Goal: Information Seeking & Learning: Learn about a topic

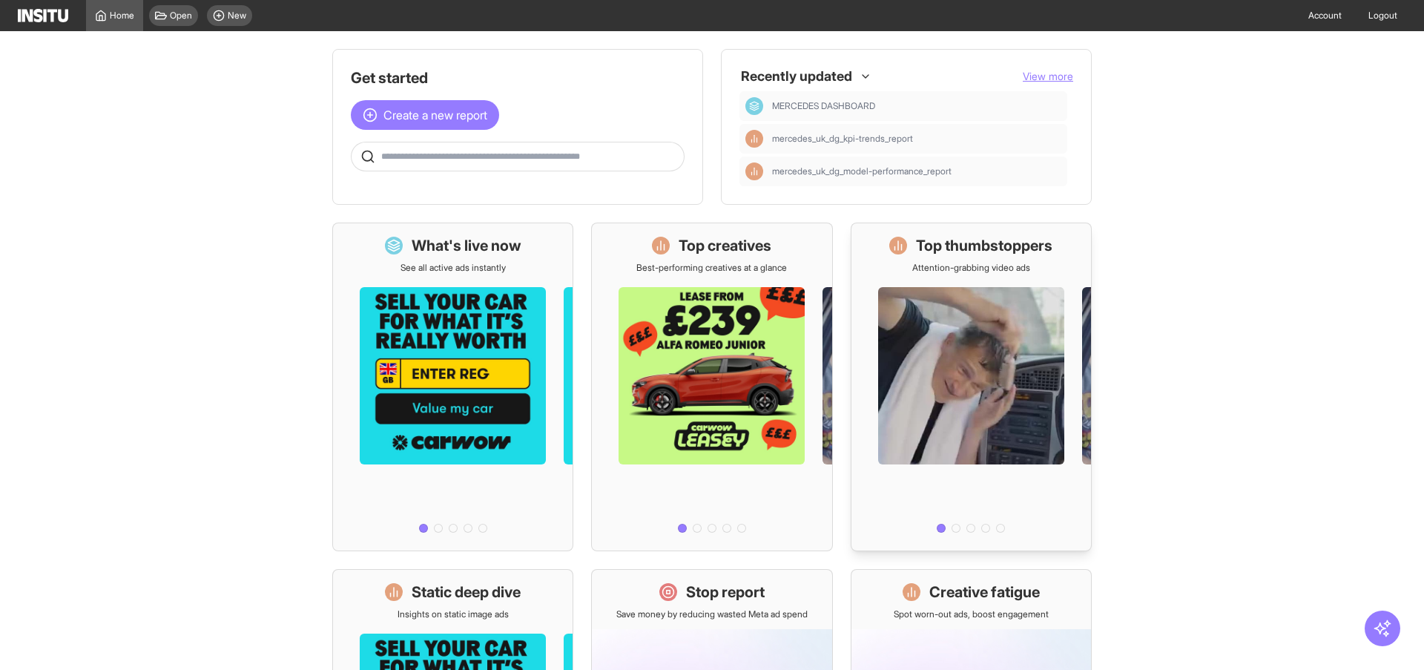
click at [1085, 339] on div at bounding box center [972, 406] width 240 height 265
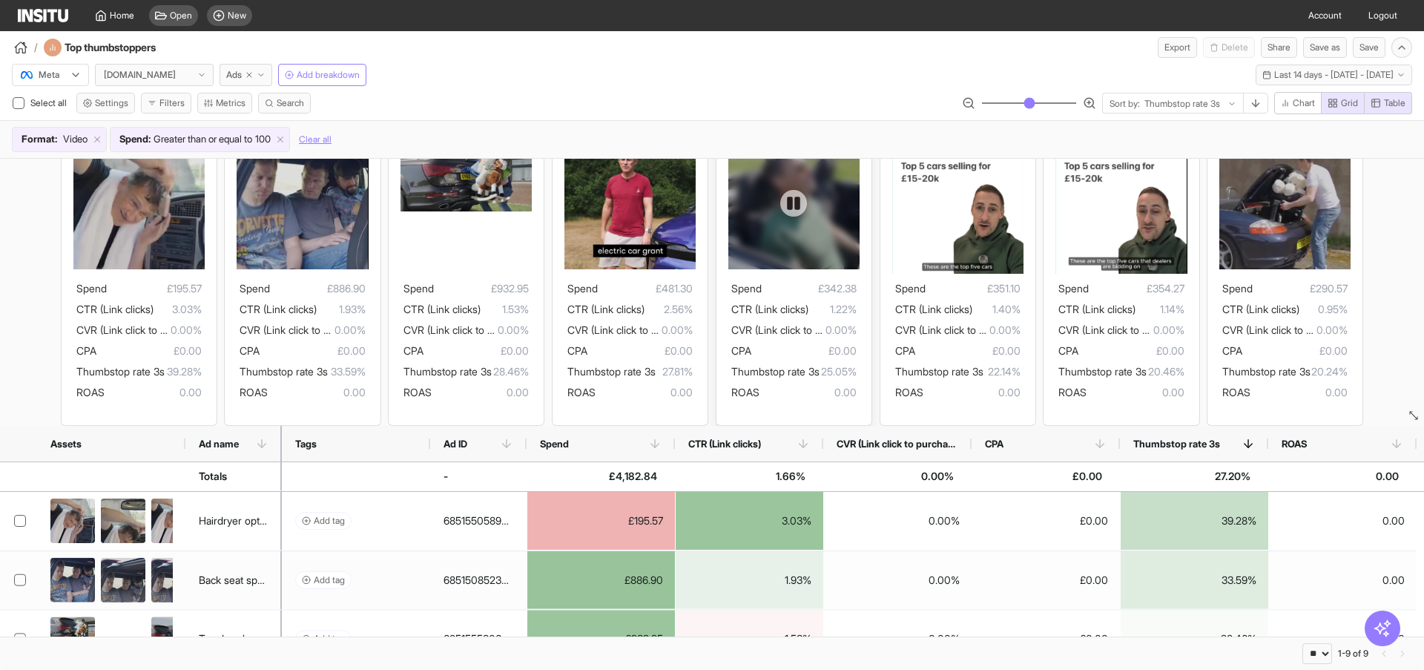
scroll to position [101, 0]
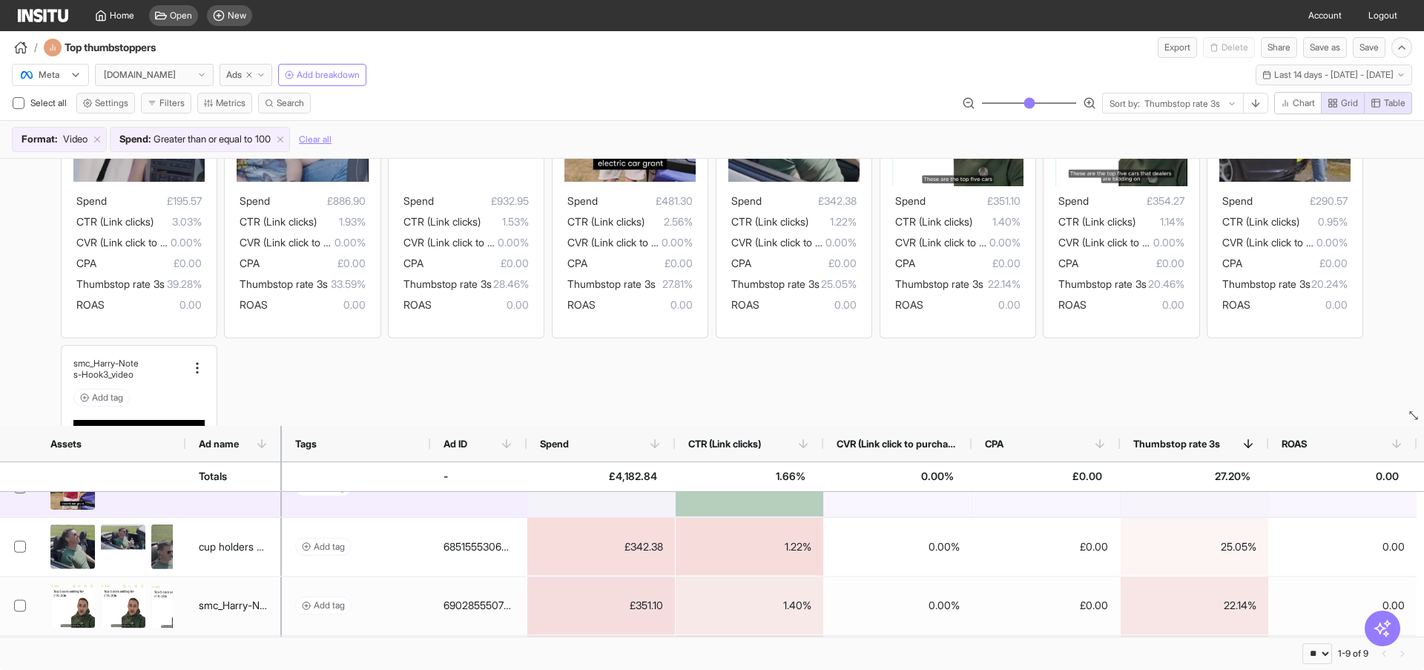
scroll to position [226, 0]
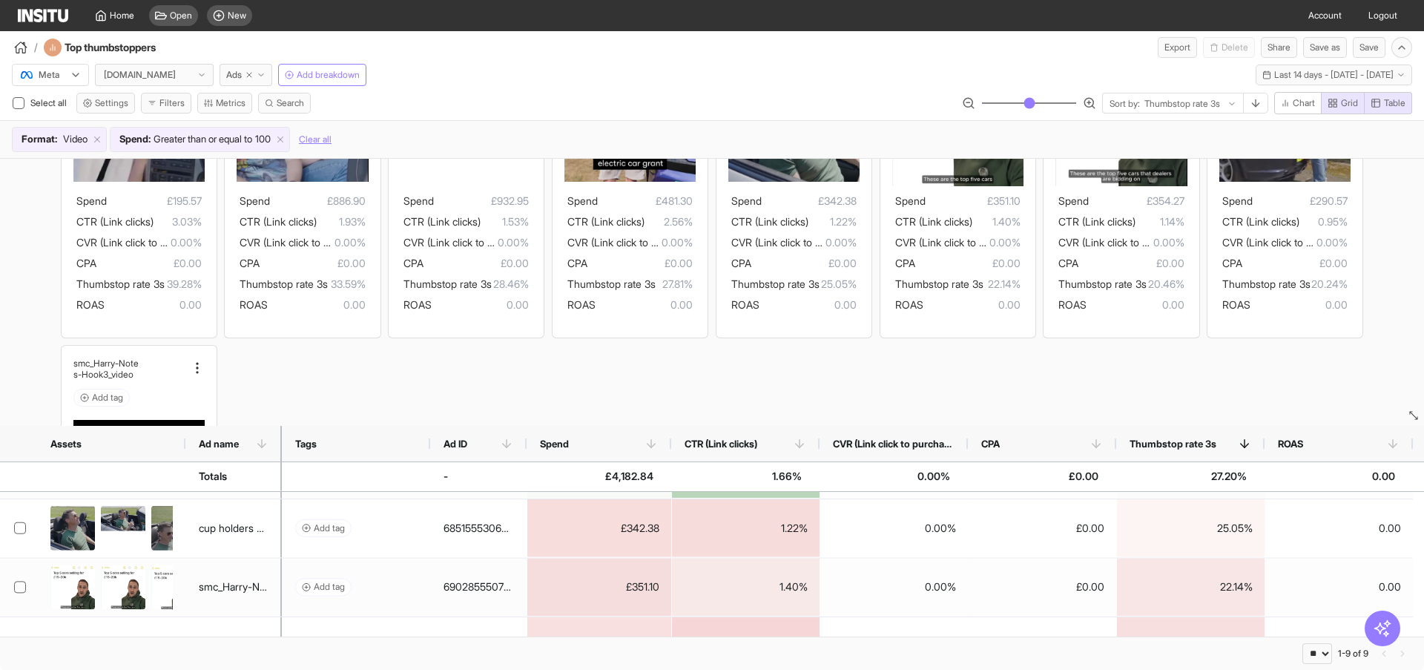
drag, startPoint x: 672, startPoint y: 461, endPoint x: 665, endPoint y: 407, distance: 54.6
click at [665, 407] on div "Hairdryer option 1 Add tag Spend £195.57 CTR (Link clicks) 3.03% CVR (Link clic…" at bounding box center [712, 398] width 1424 height 478
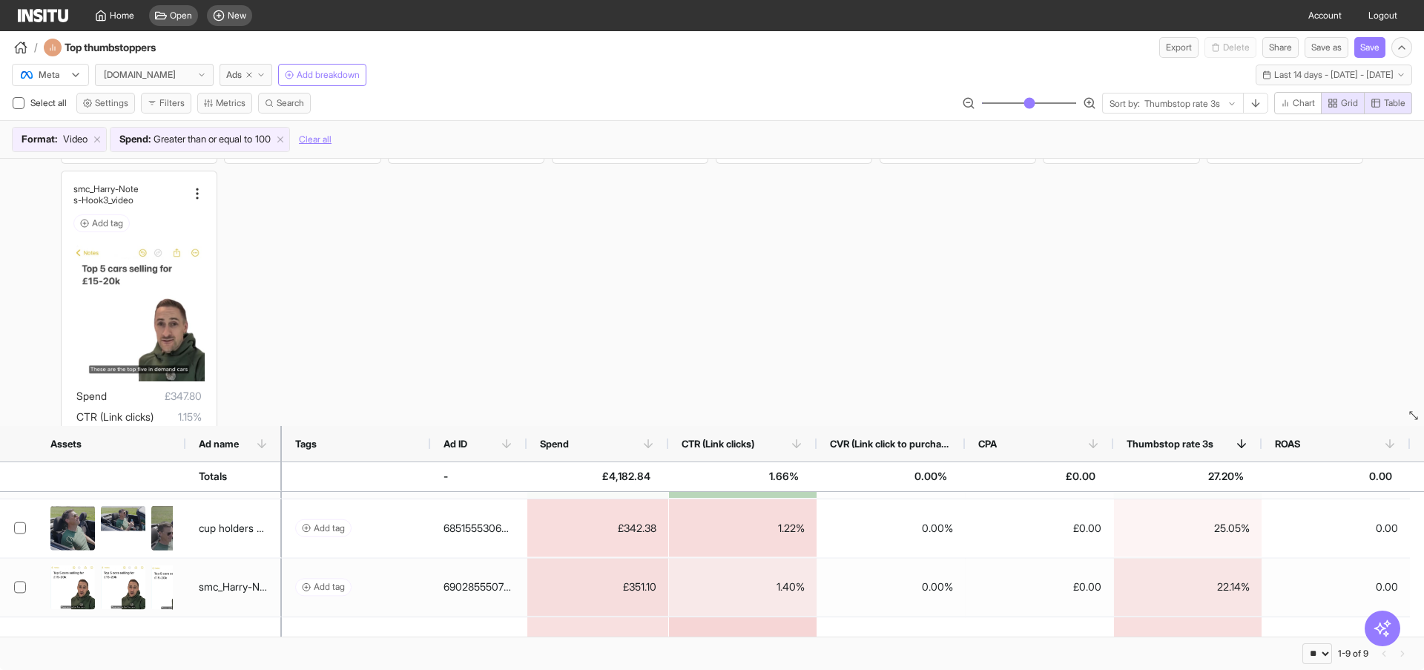
scroll to position [378, 0]
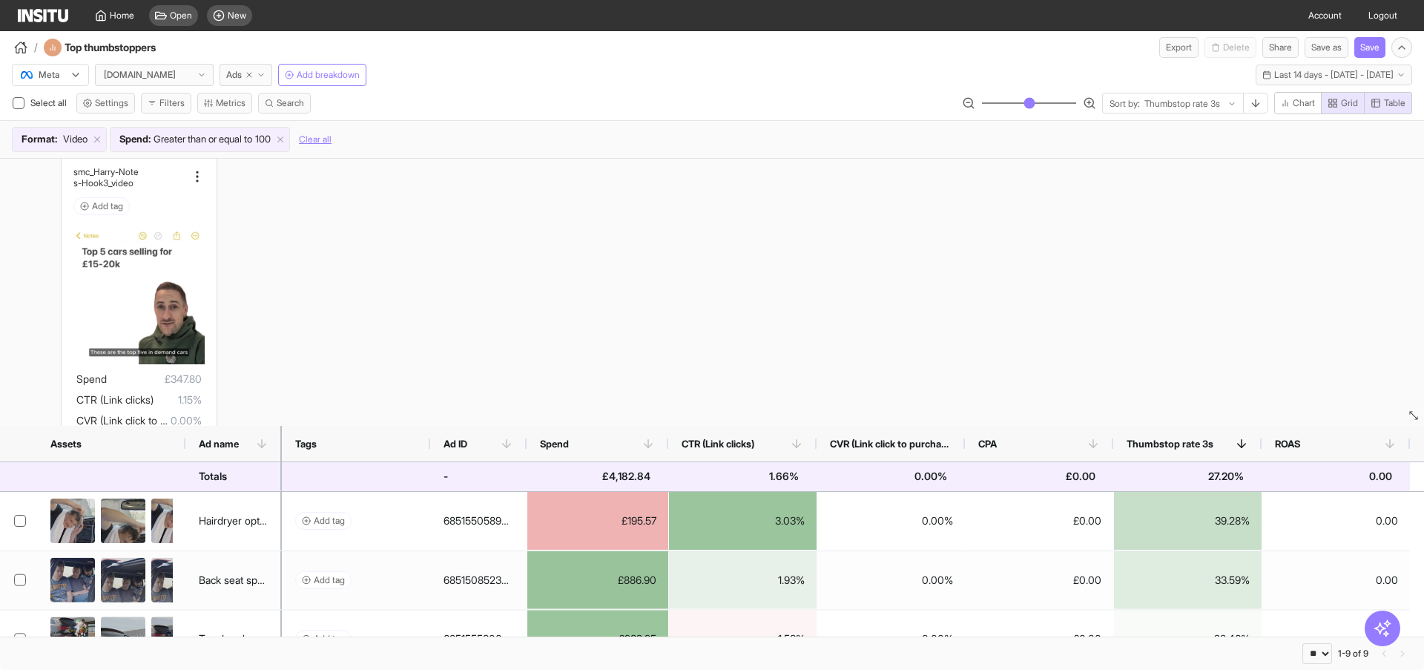
click at [582, 473] on div "£4,182.84" at bounding box center [597, 476] width 141 height 28
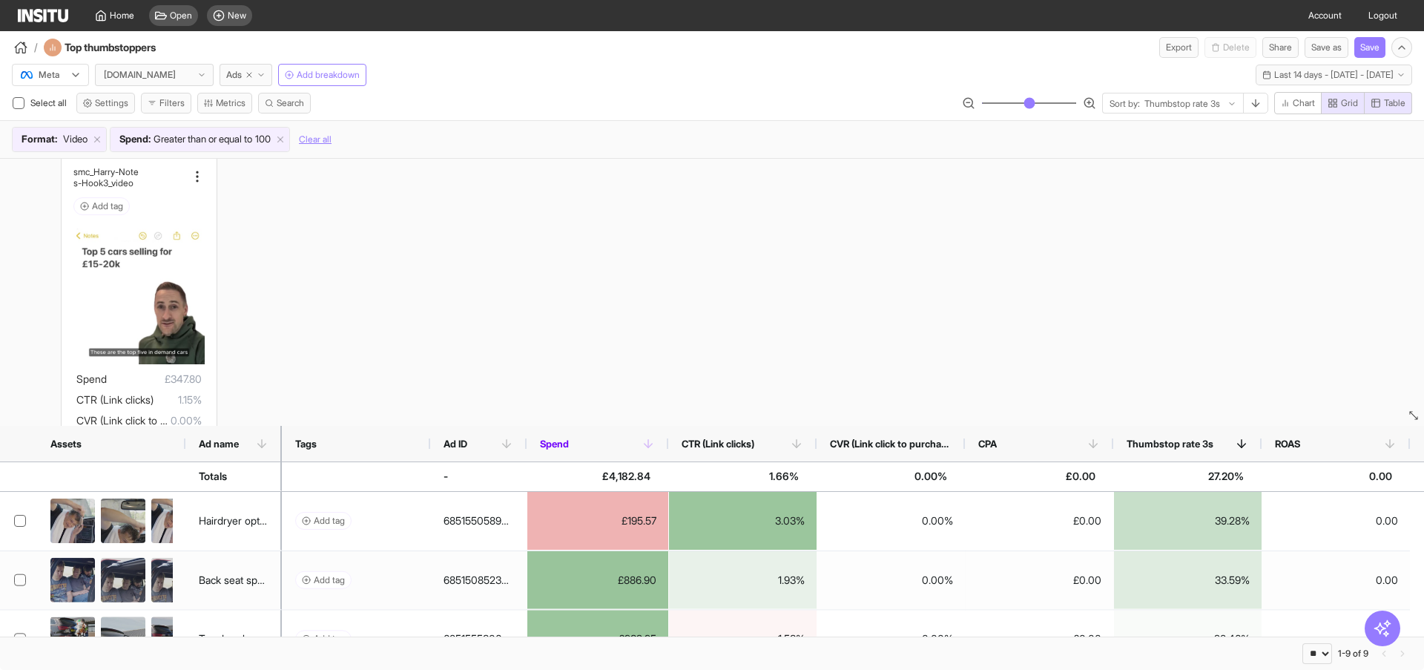
click at [585, 446] on span "Spend" at bounding box center [591, 444] width 102 height 12
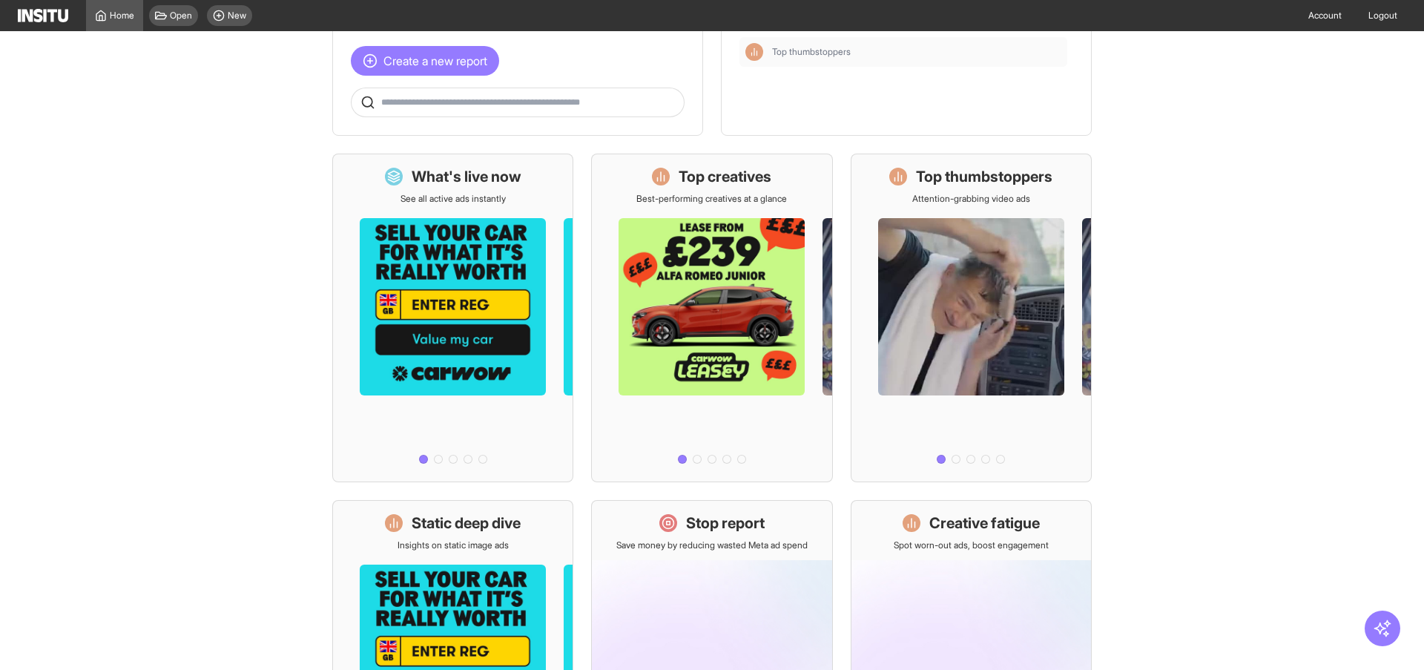
scroll to position [59, 0]
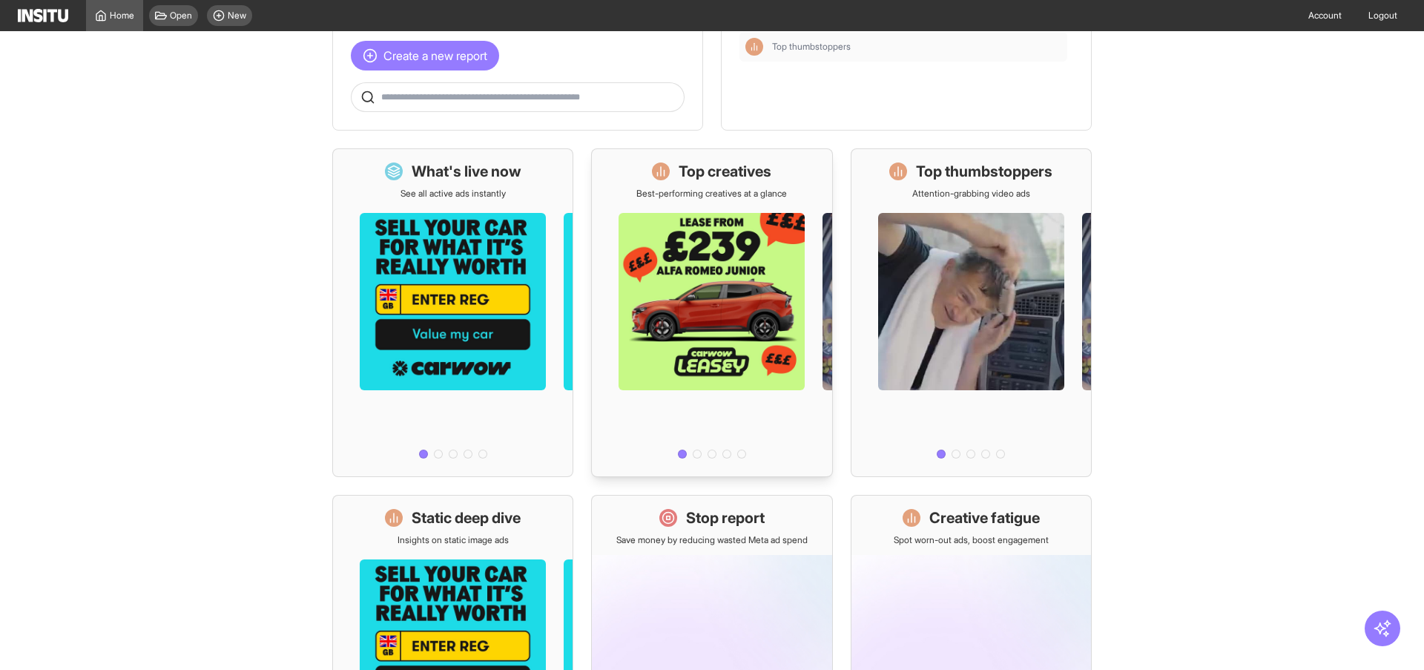
click at [787, 180] on div "Top creatives" at bounding box center [711, 171] width 151 height 21
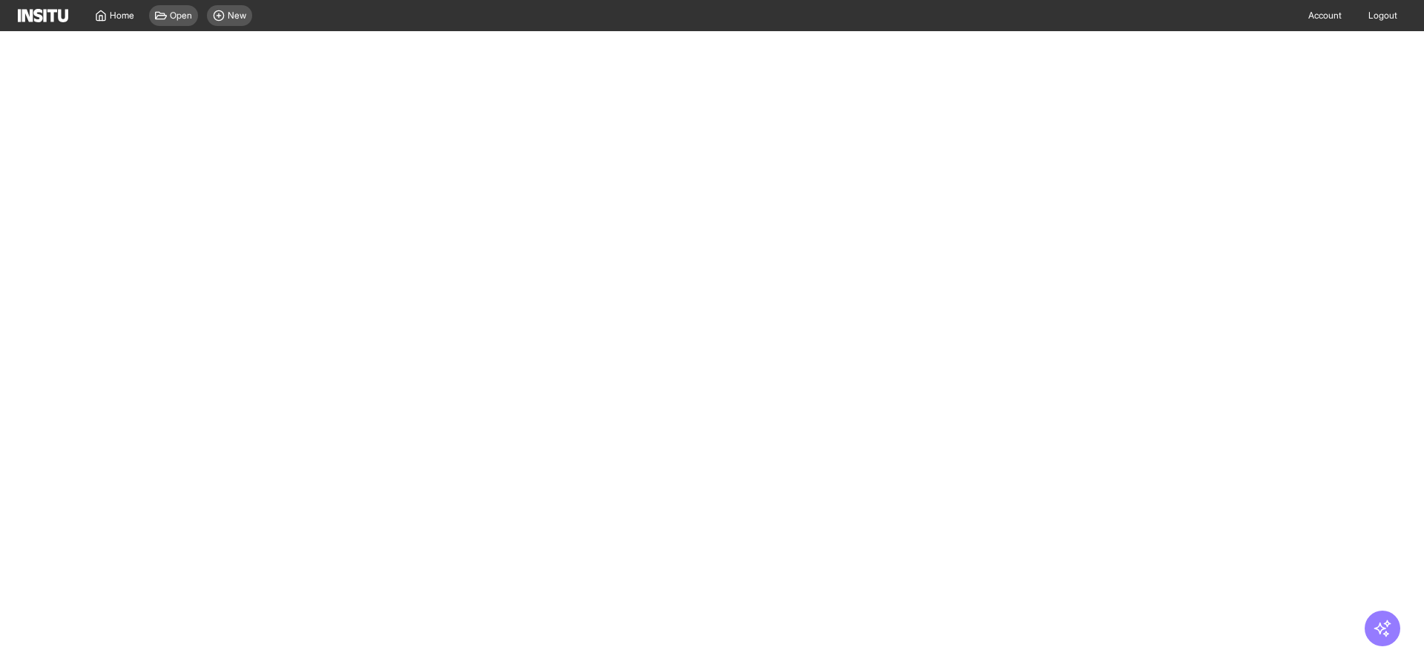
select select "**"
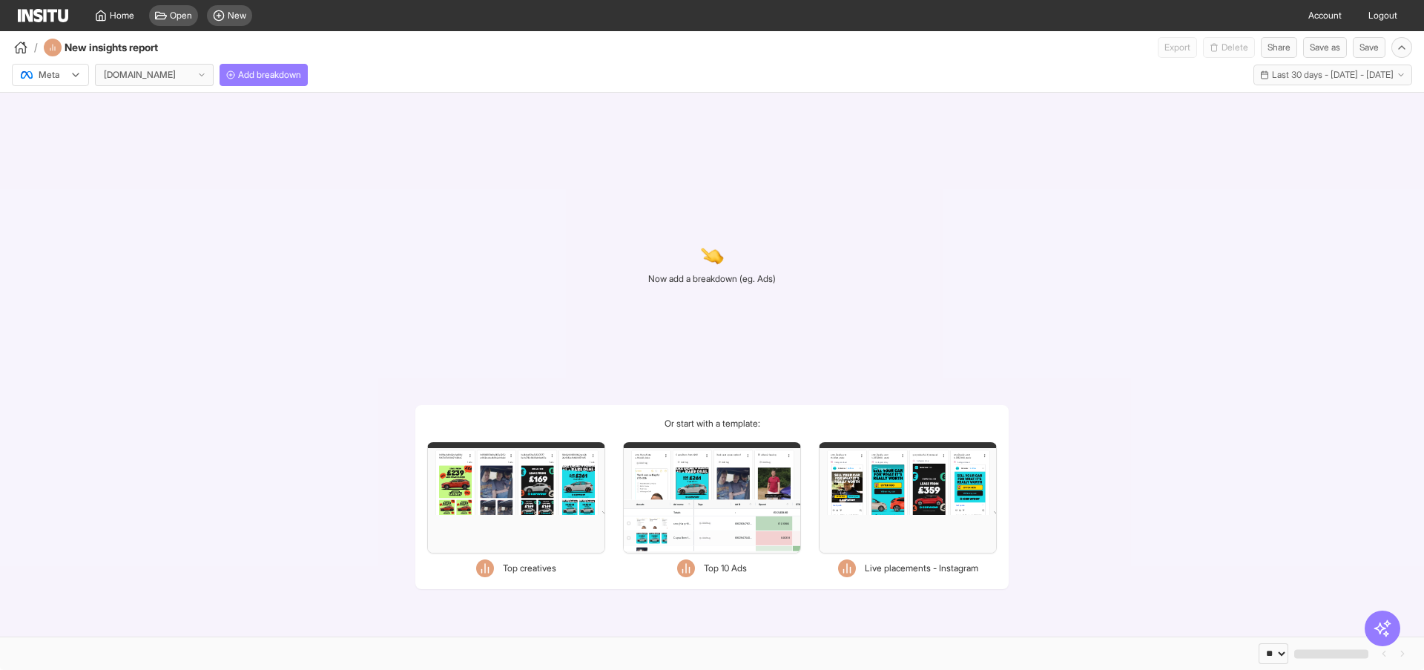
click at [47, 18] on img at bounding box center [43, 15] width 50 height 13
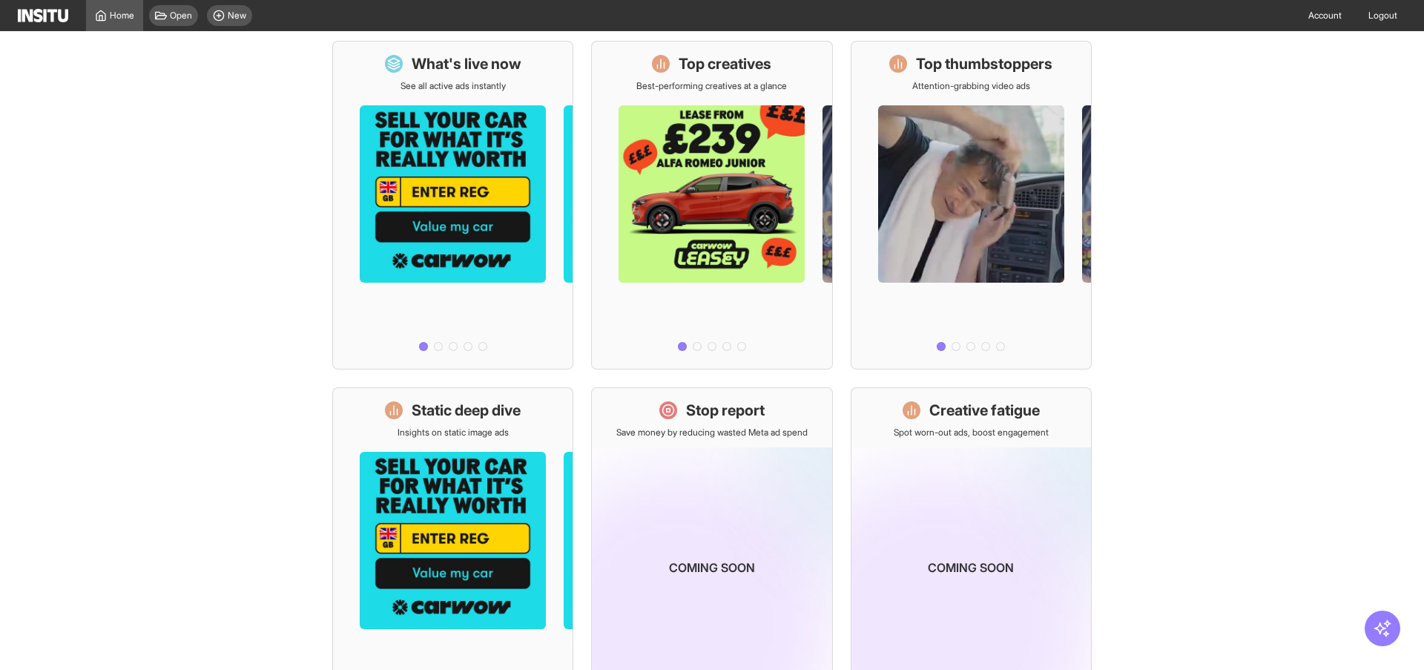
scroll to position [153, 0]
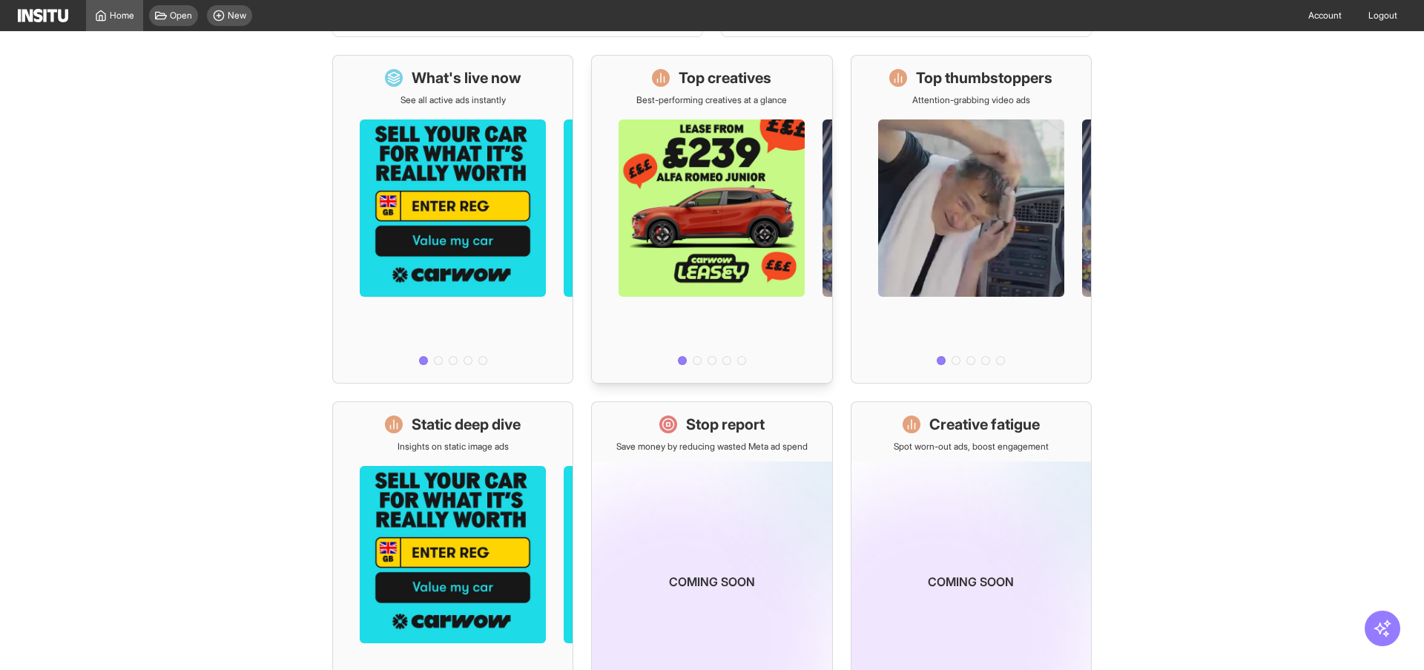
click at [765, 217] on div at bounding box center [712, 238] width 240 height 265
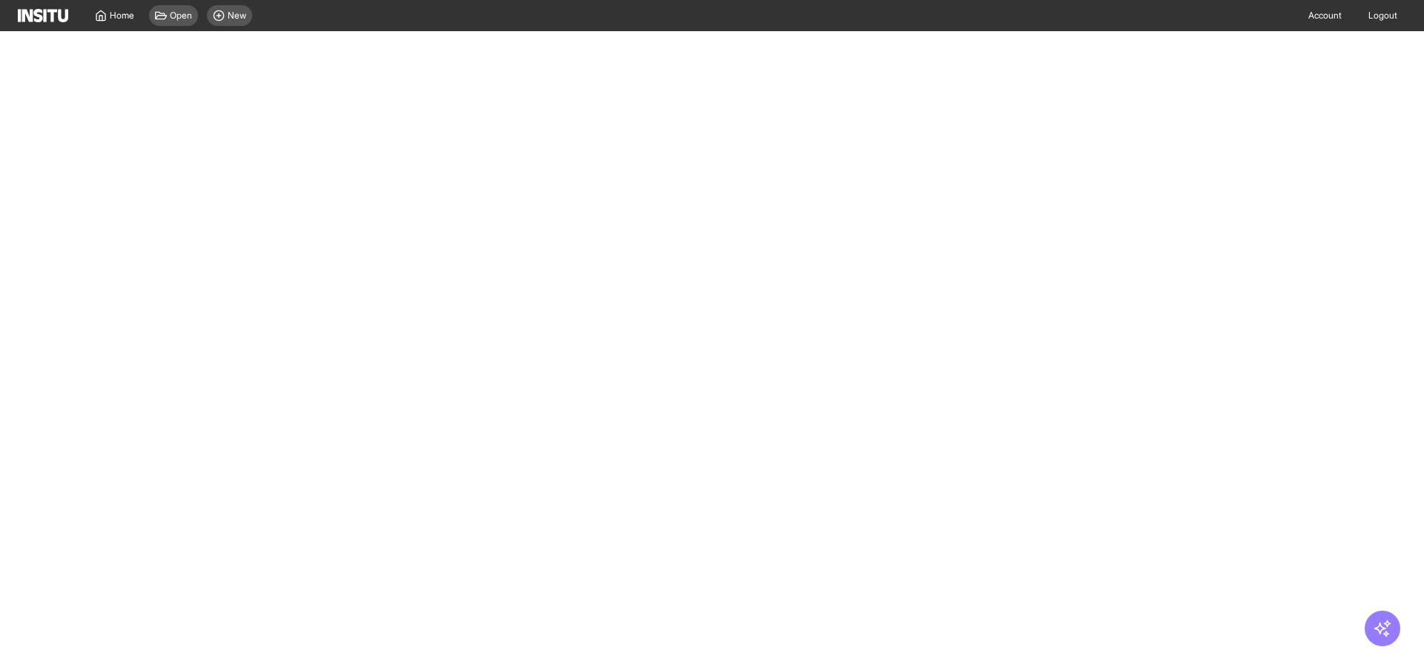
select select "**"
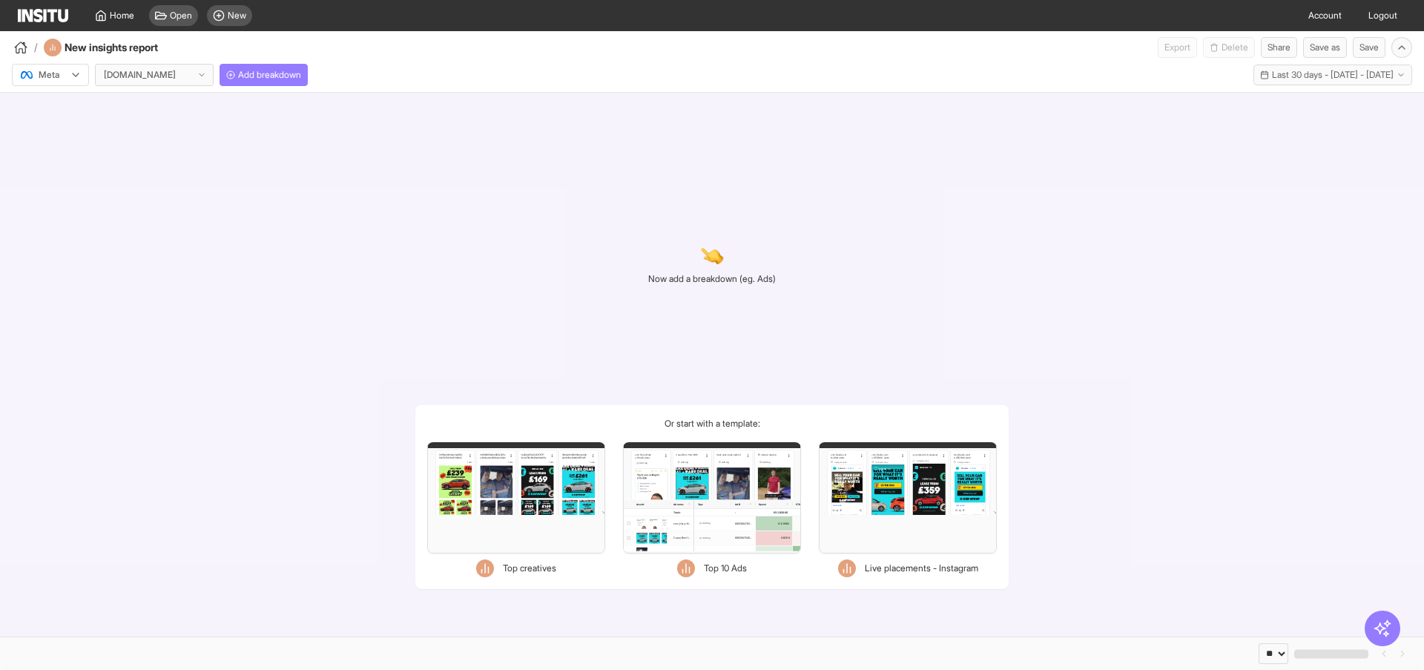
click at [544, 526] on div "Filters Format Static Video Static & Video Placement types Instagram Explore gr…" at bounding box center [516, 497] width 178 height 111
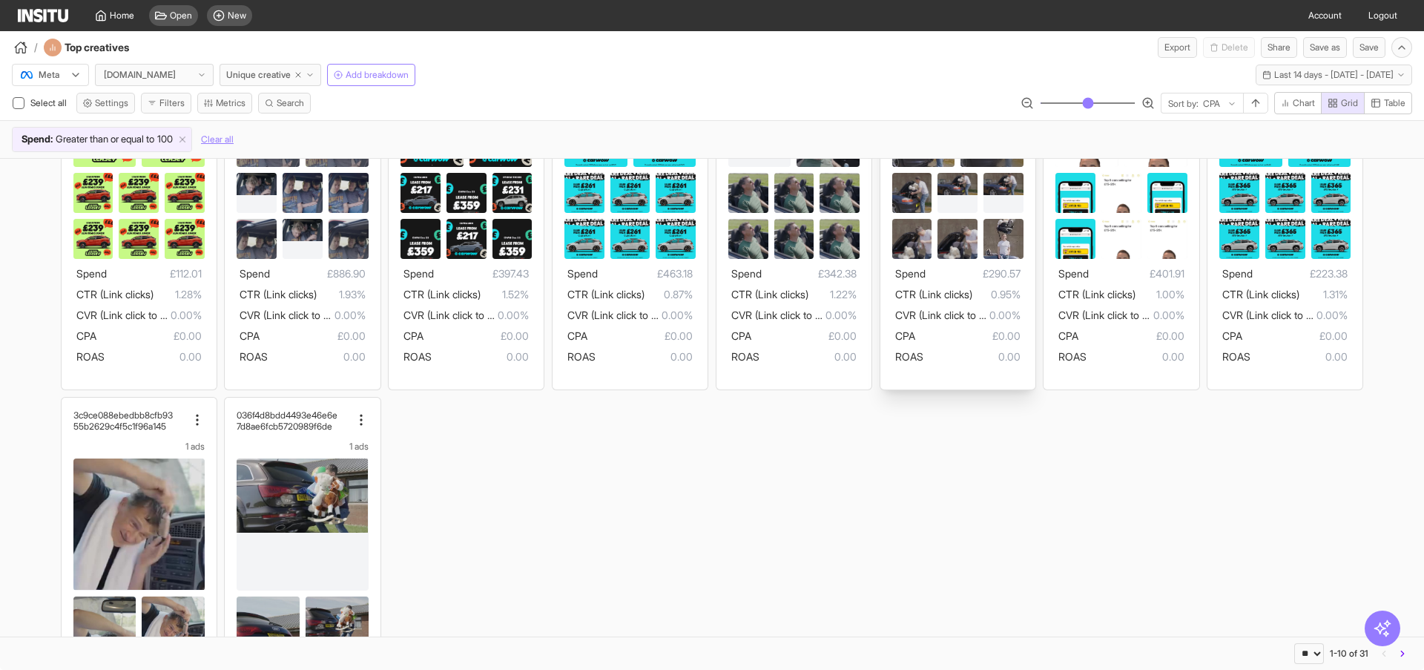
scroll to position [269, 0]
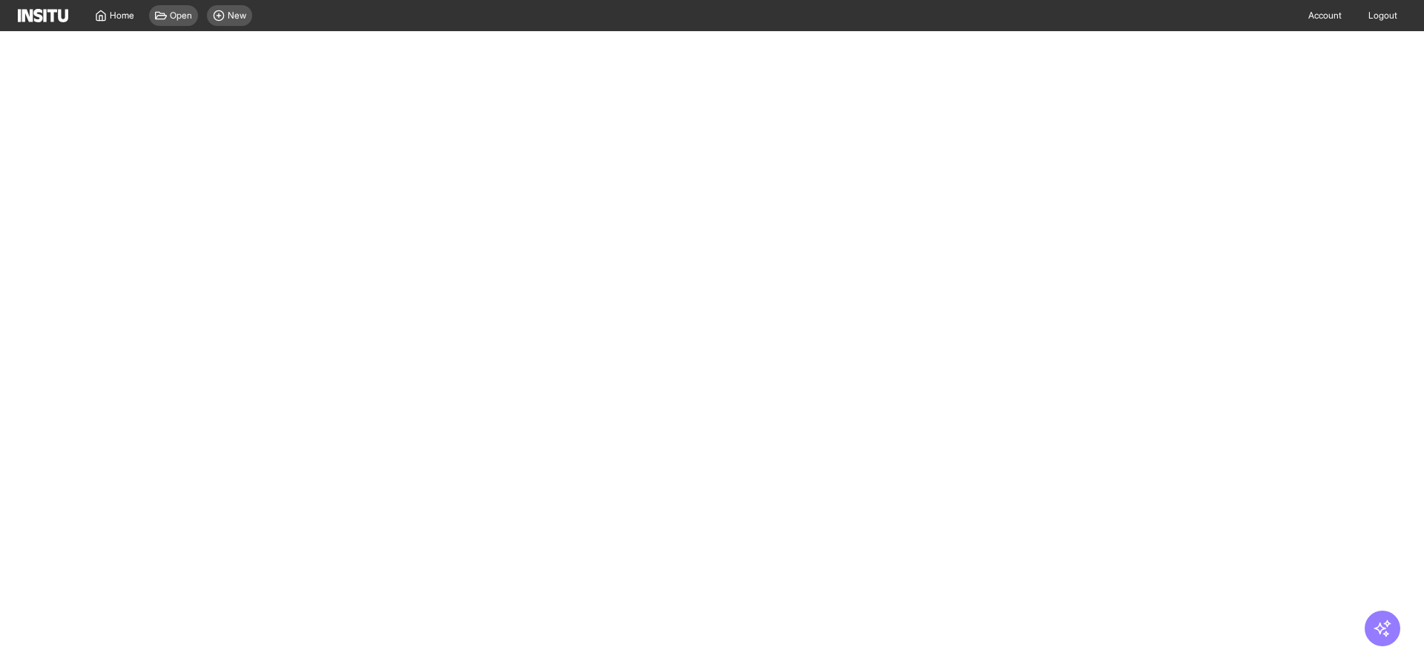
select select "**"
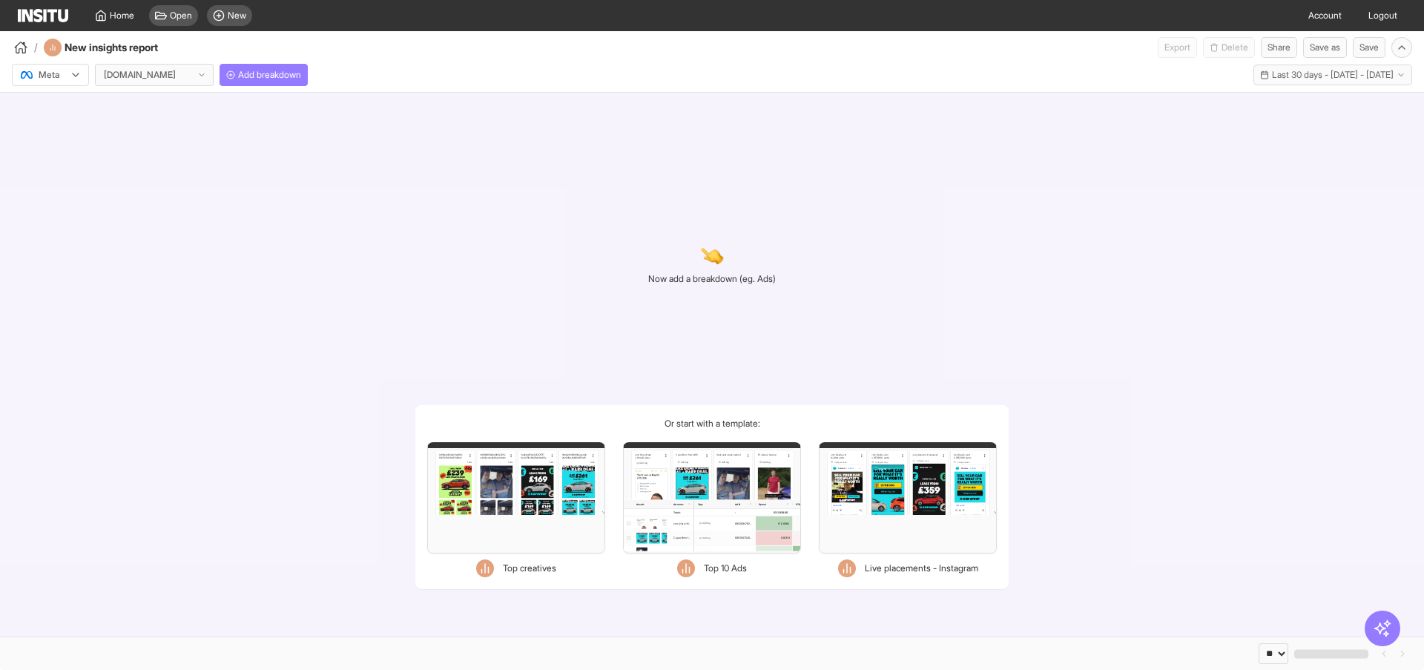
click at [711, 568] on div "Top 10 Ads" at bounding box center [725, 568] width 43 height 13
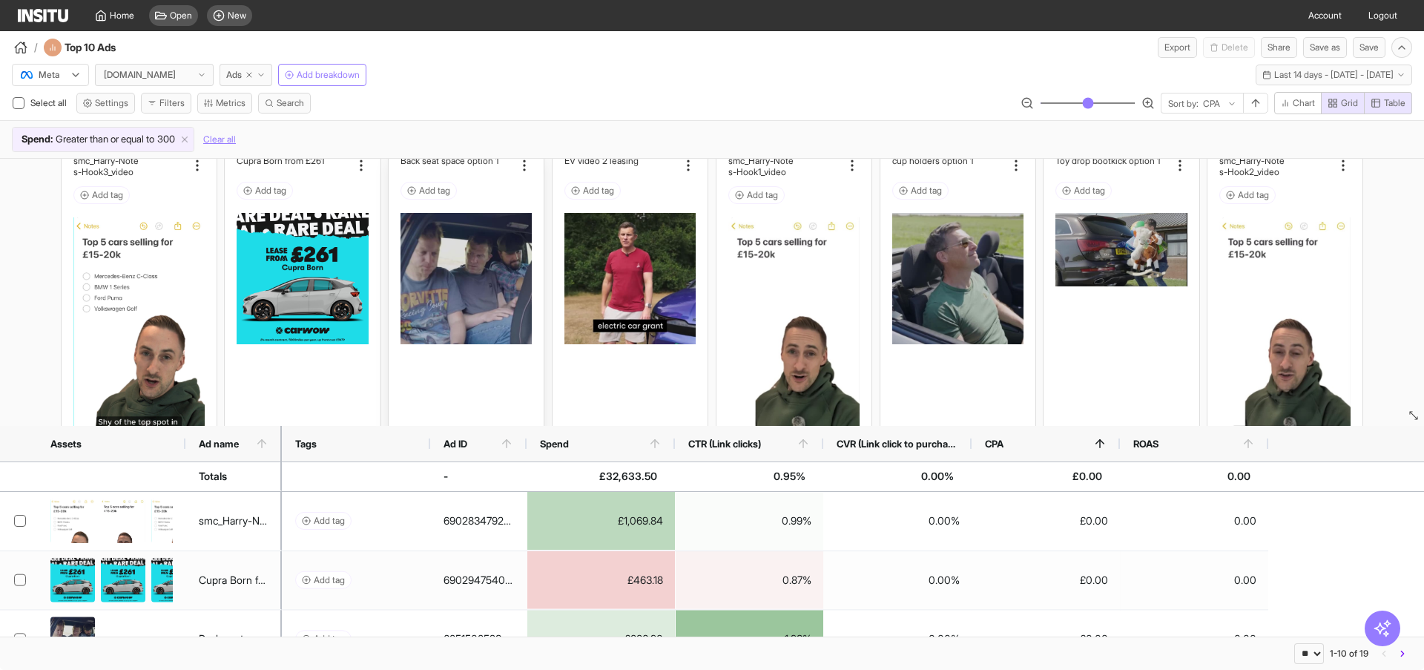
scroll to position [22, 0]
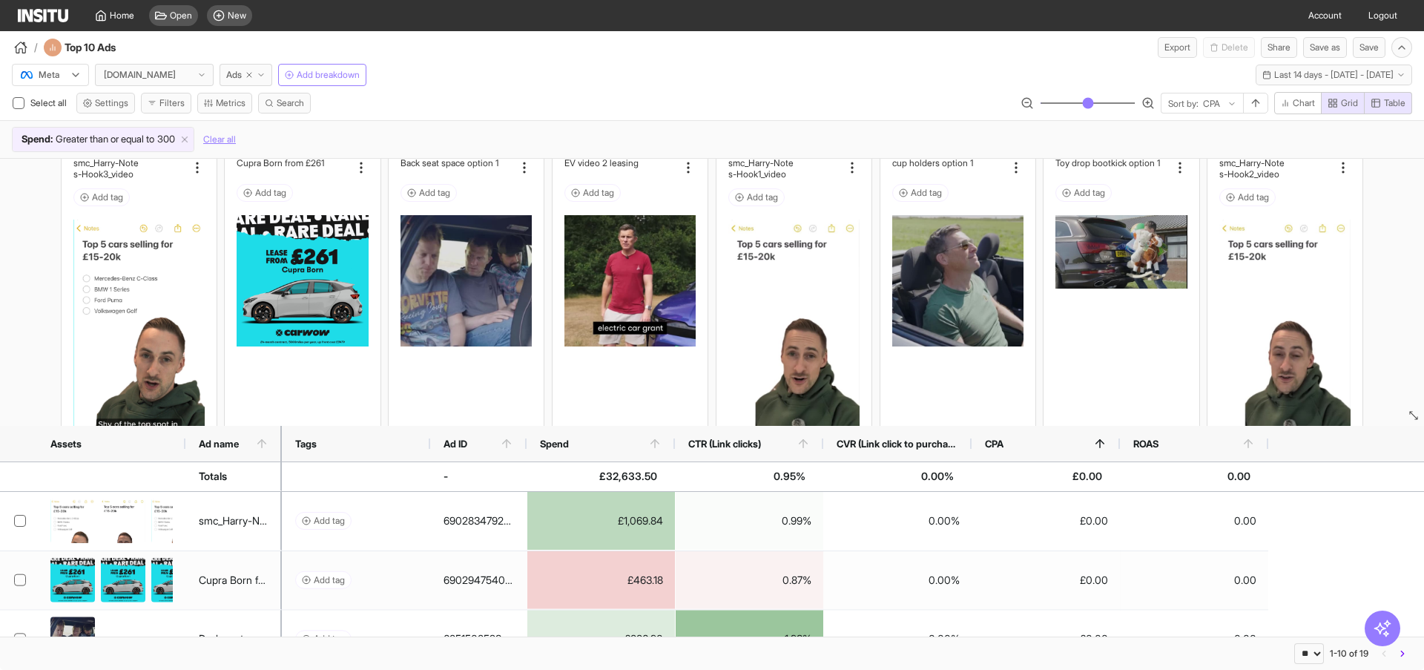
click at [42, 16] on img at bounding box center [43, 15] width 50 height 13
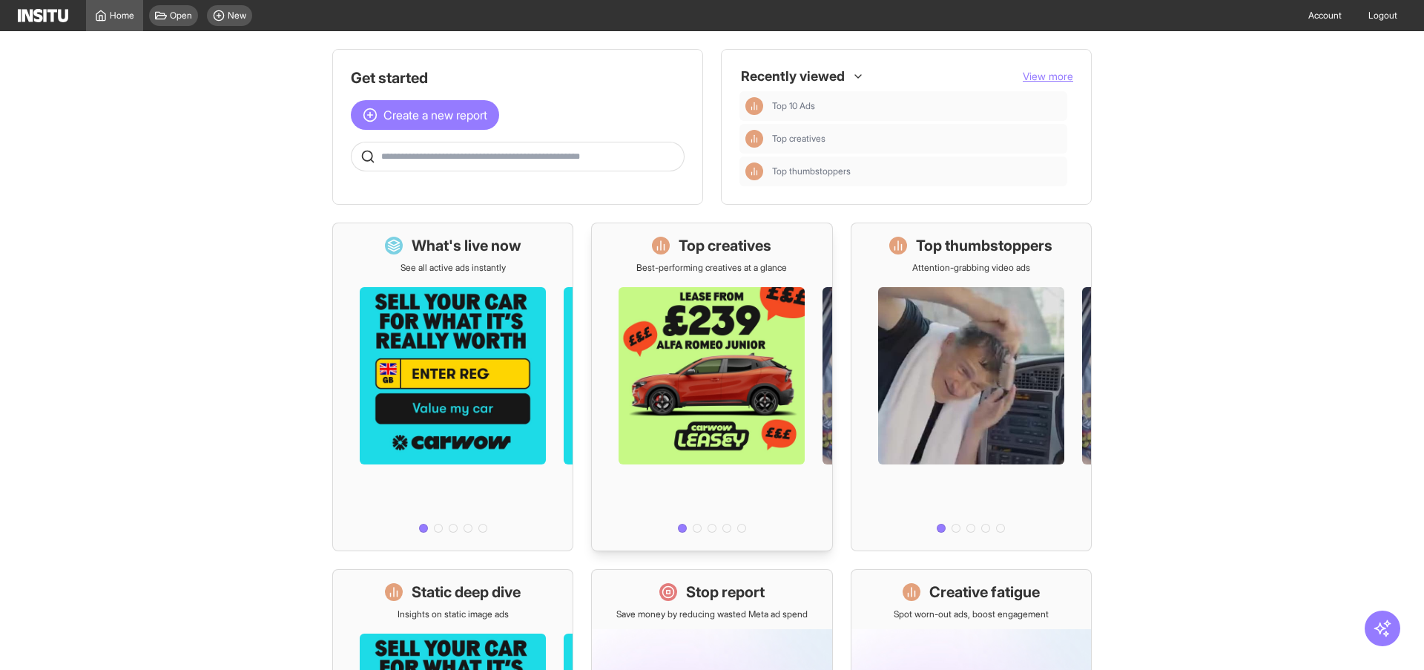
click at [757, 246] on h1 "Top creatives" at bounding box center [725, 245] width 93 height 21
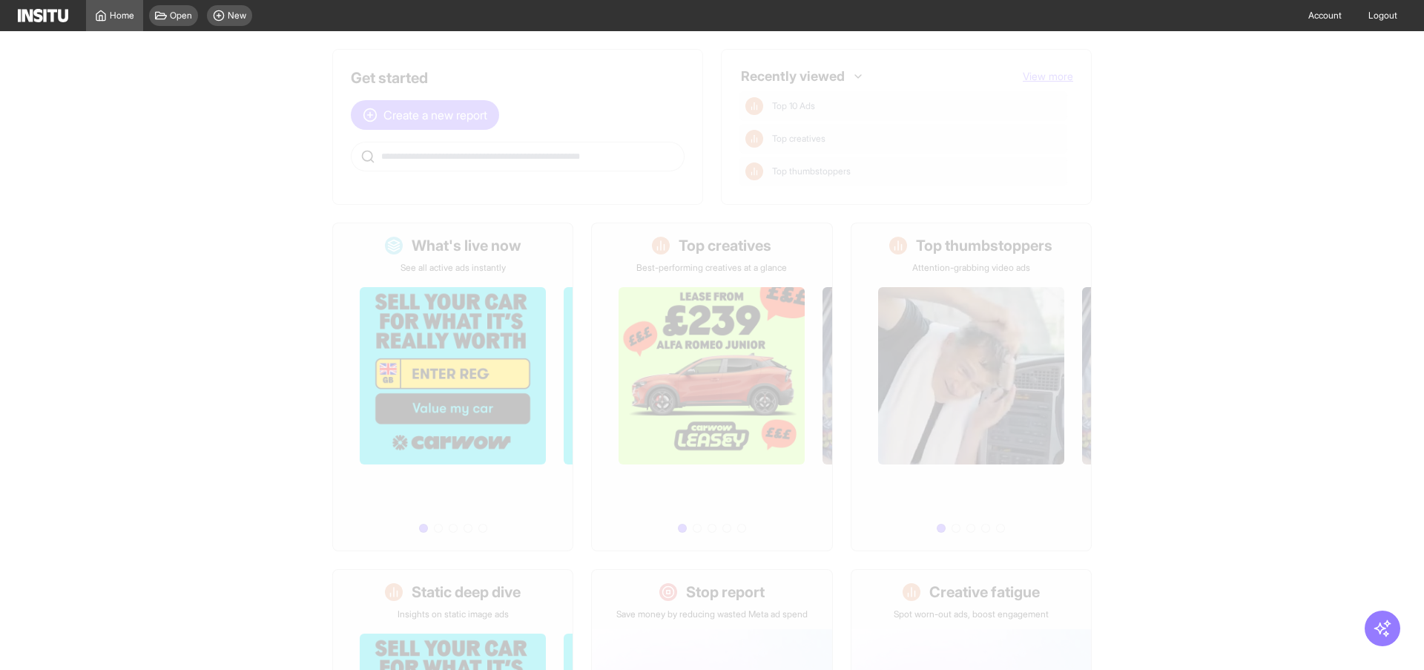
select select "**"
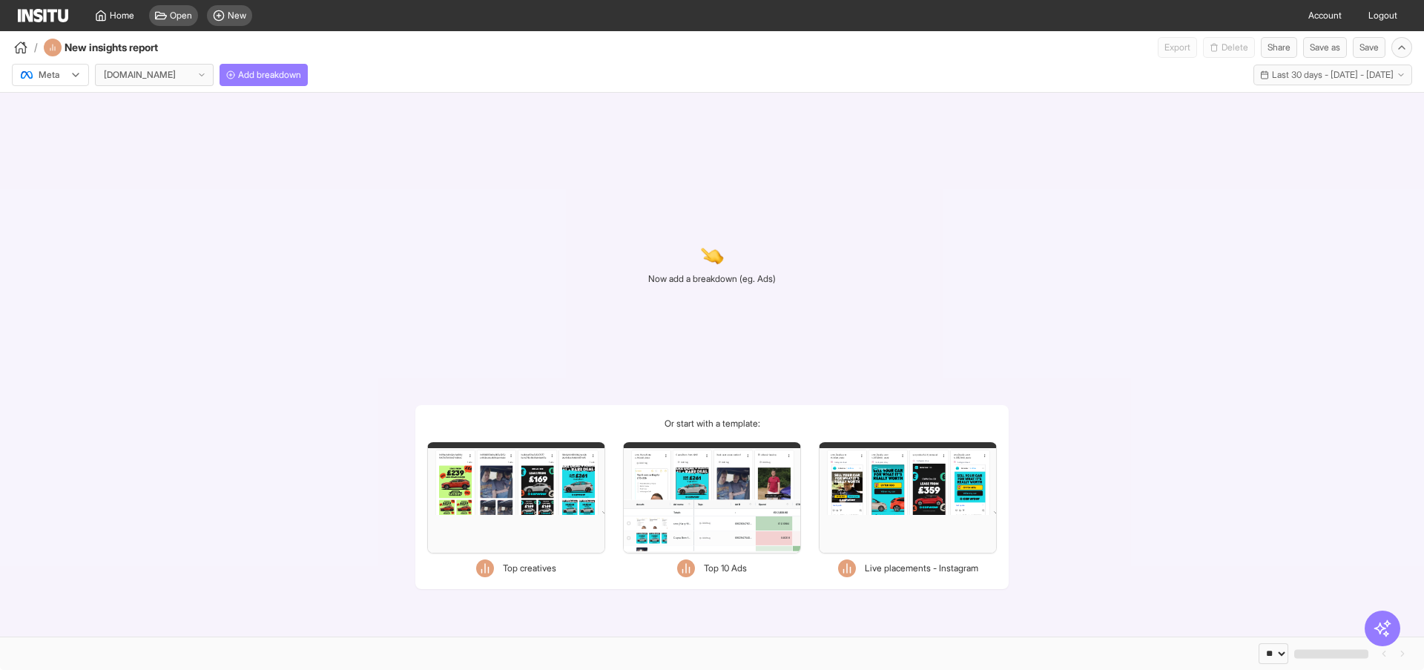
click at [711, 532] on div "Filters Format Static Video Static & Video Placement types Instagram Explore gr…" at bounding box center [712, 497] width 178 height 111
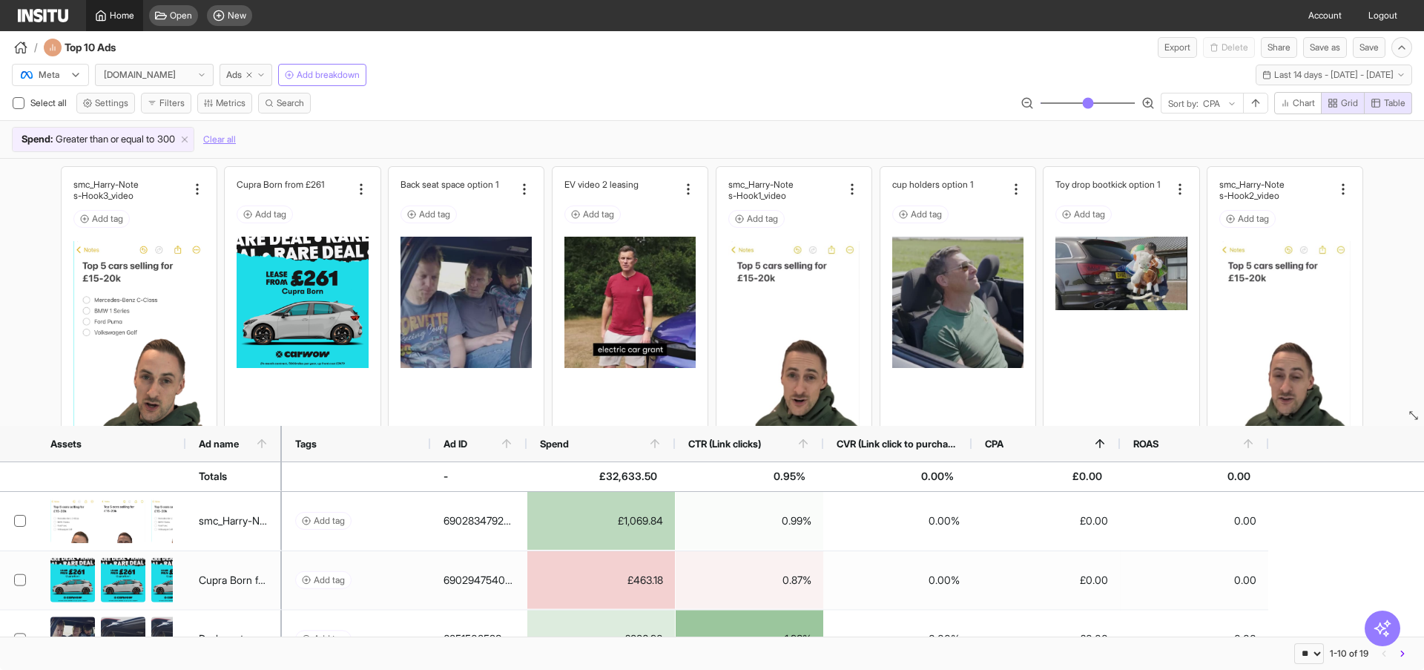
click at [111, 10] on span "Home" at bounding box center [122, 16] width 24 height 12
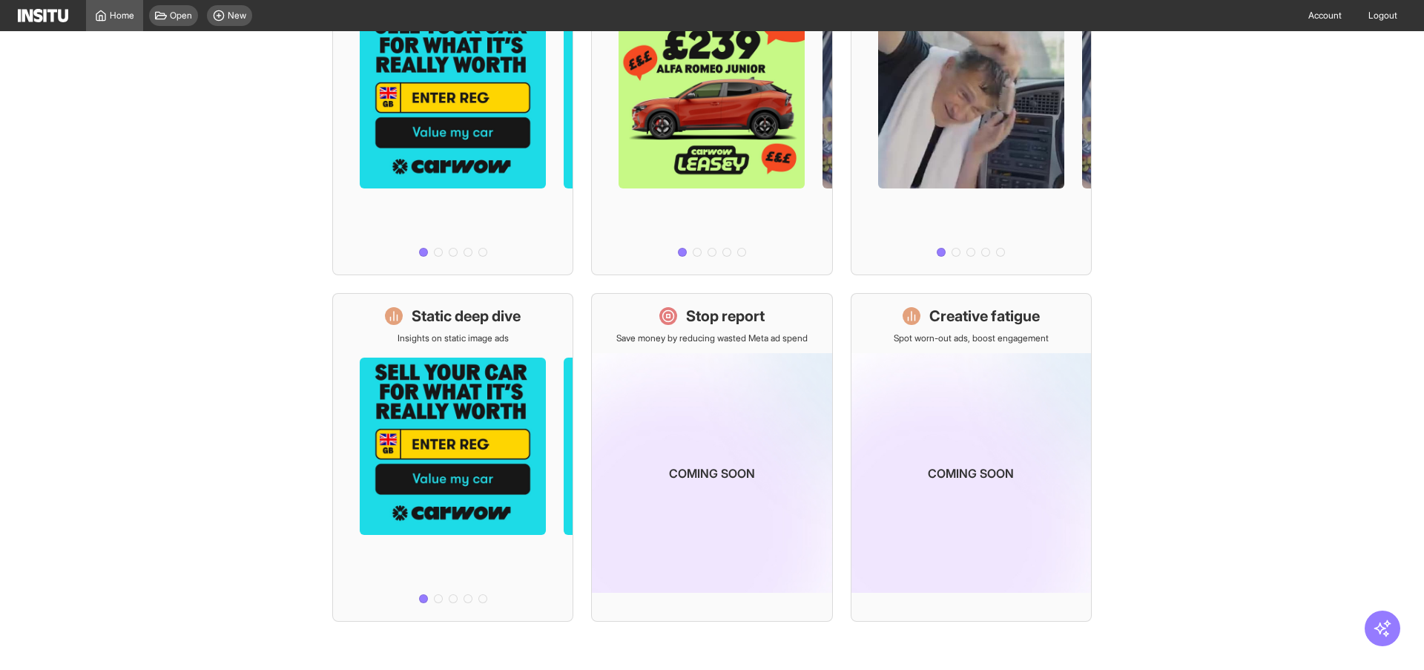
scroll to position [281, 0]
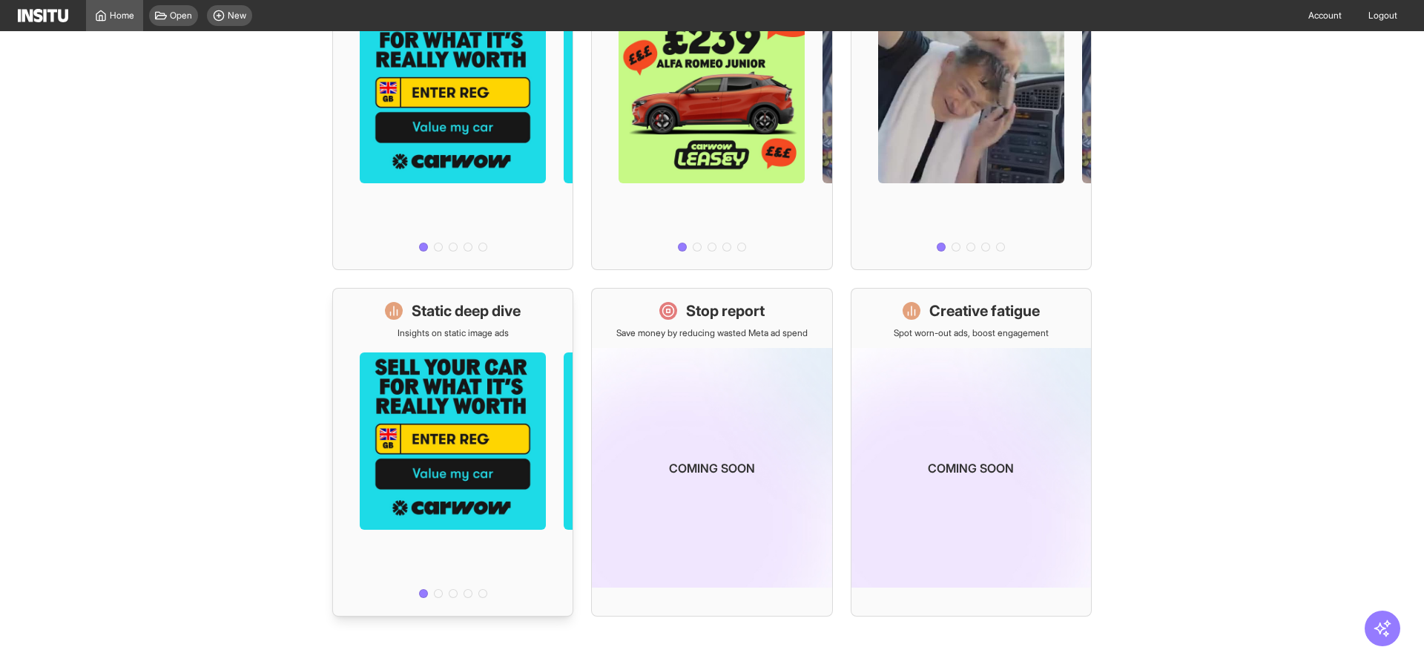
click at [470, 305] on h1 "Static deep dive" at bounding box center [466, 310] width 109 height 21
